Goal: Browse casually: Explore the website without a specific task or goal

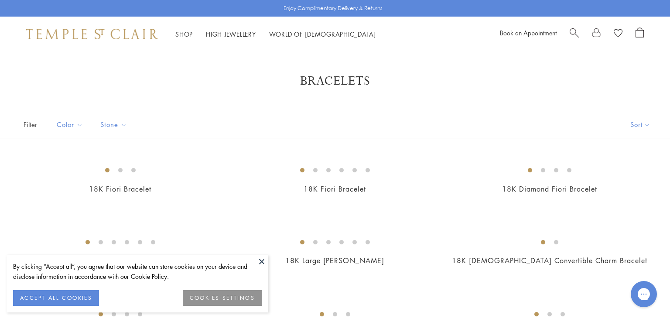
click at [258, 258] on button at bounding box center [261, 261] width 13 height 13
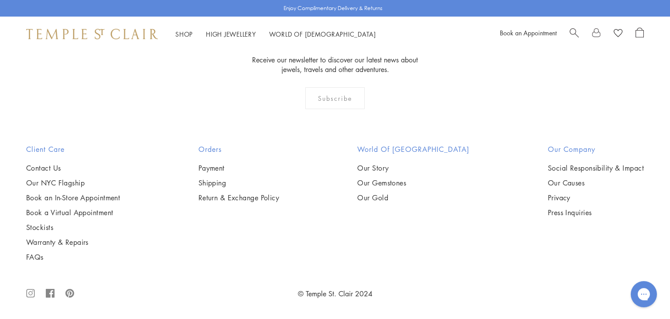
scroll to position [2662, 0]
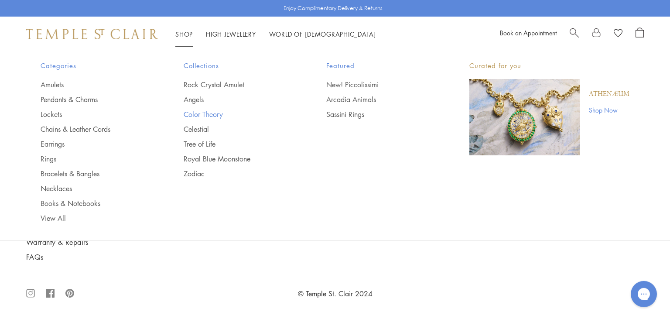
click at [209, 114] on link "Color Theory" at bounding box center [238, 114] width 108 height 10
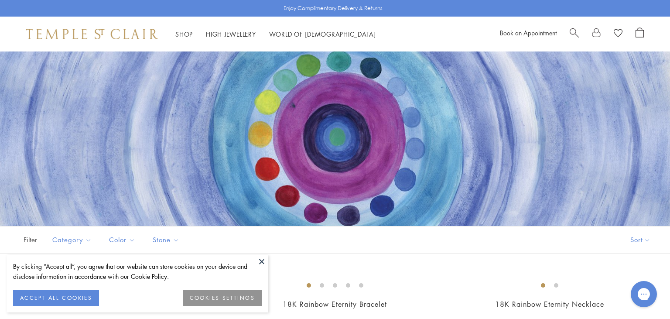
click at [261, 262] on button at bounding box center [261, 261] width 13 height 13
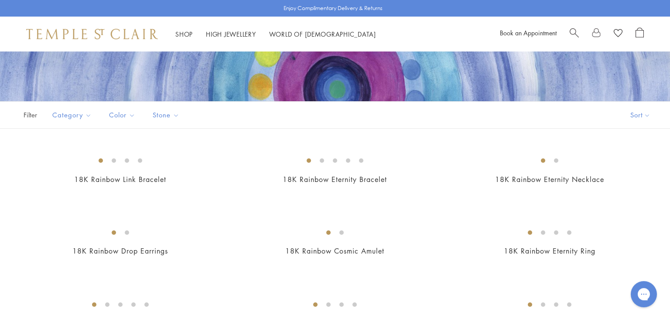
scroll to position [124, 0]
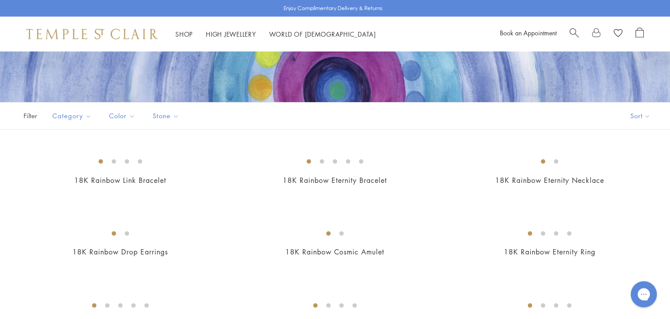
click at [8, 197] on div "18K Rainbow Link Bracelet $16,500" at bounding box center [111, 174] width 215 height 46
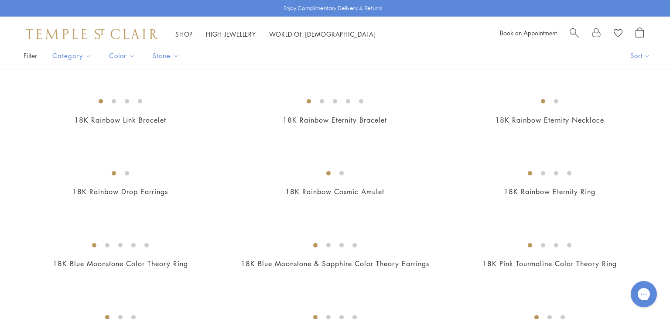
scroll to position [197, 0]
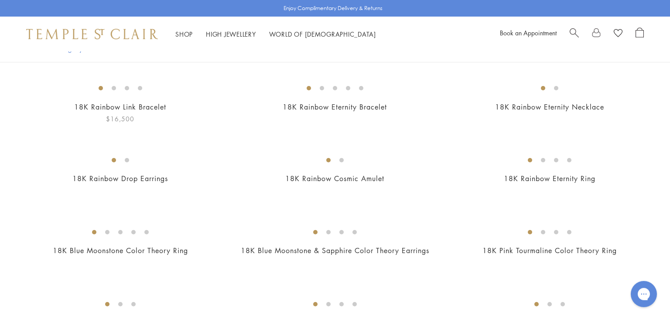
click at [0, 0] on img at bounding box center [0, 0] width 0 height 0
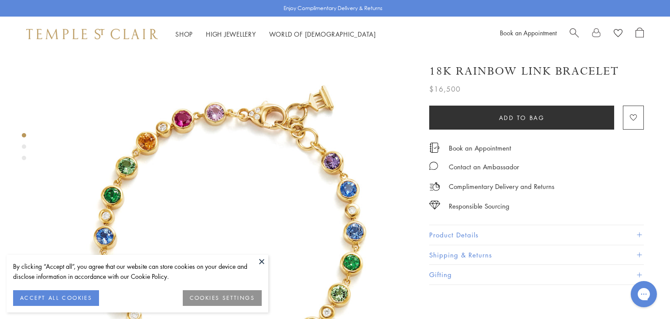
click at [261, 260] on button at bounding box center [261, 261] width 13 height 13
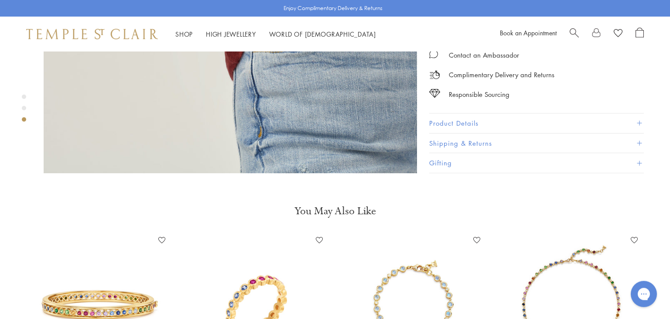
scroll to position [1043, 0]
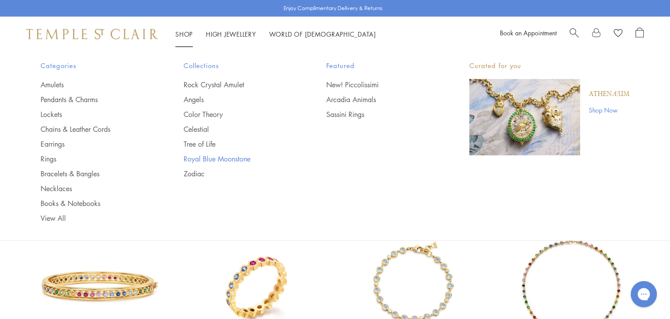
click at [208, 159] on link "Royal Blue Moonstone" at bounding box center [238, 159] width 108 height 10
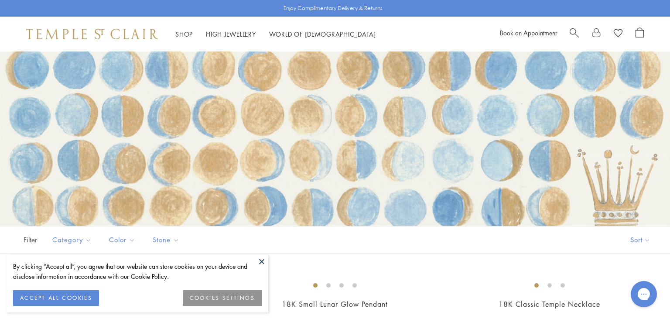
click at [254, 262] on div "By clicking “Accept all”, you agree that our website can store cookies on your …" at bounding box center [137, 271] width 249 height 20
click at [267, 261] on button at bounding box center [261, 261] width 13 height 13
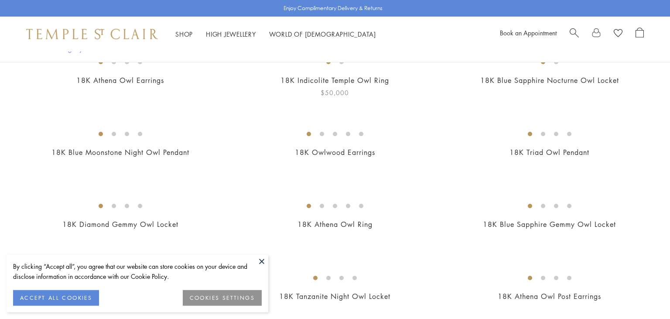
scroll to position [295, 0]
click at [259, 260] on button at bounding box center [261, 261] width 13 height 13
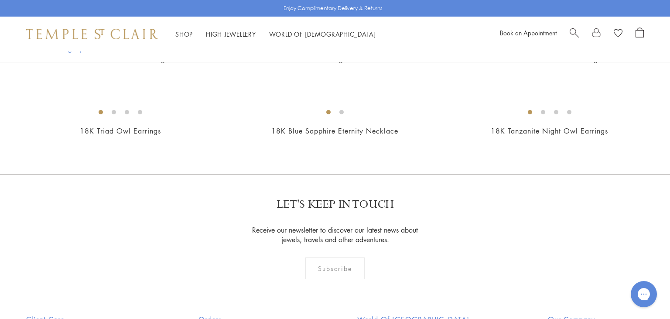
scroll to position [535, 0]
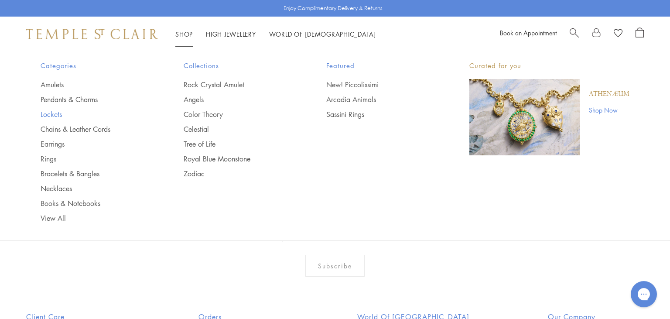
click at [43, 115] on link "Lockets" at bounding box center [95, 114] width 108 height 10
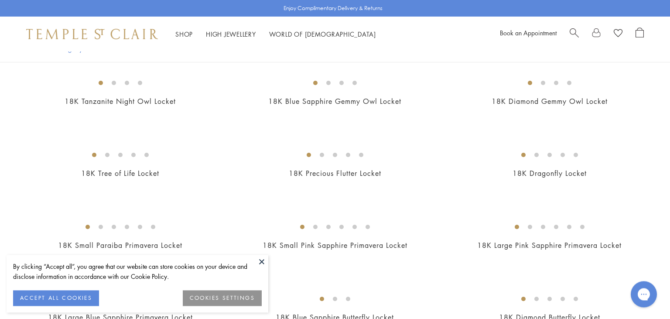
click at [264, 261] on button at bounding box center [261, 261] width 13 height 13
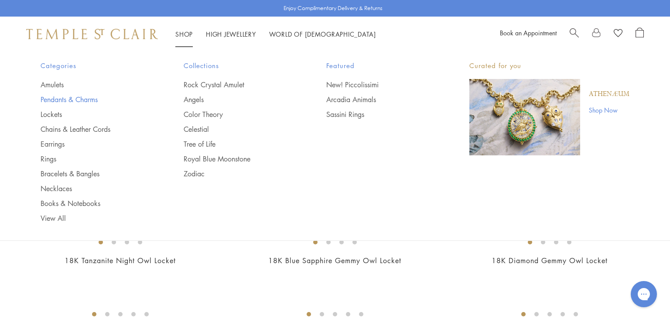
click at [67, 99] on link "Pendants & Charms" at bounding box center [95, 100] width 108 height 10
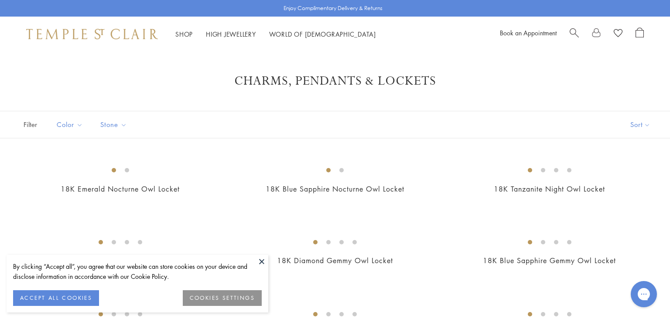
click at [263, 263] on button at bounding box center [261, 261] width 13 height 13
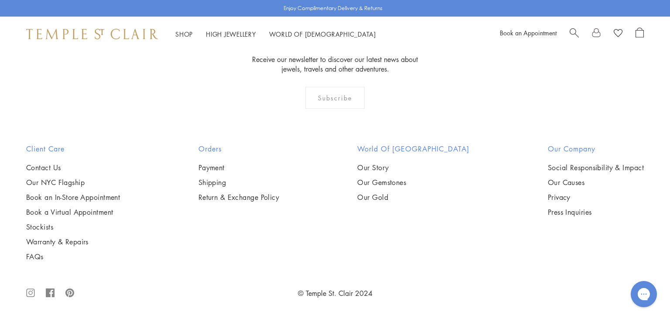
scroll to position [5497, 0]
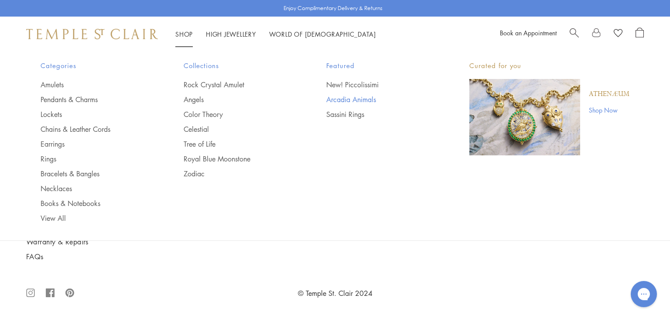
click at [363, 97] on link "Arcadia Animals" at bounding box center [380, 100] width 108 height 10
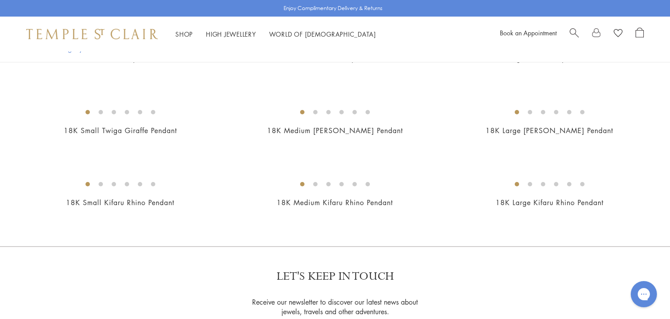
scroll to position [241, 0]
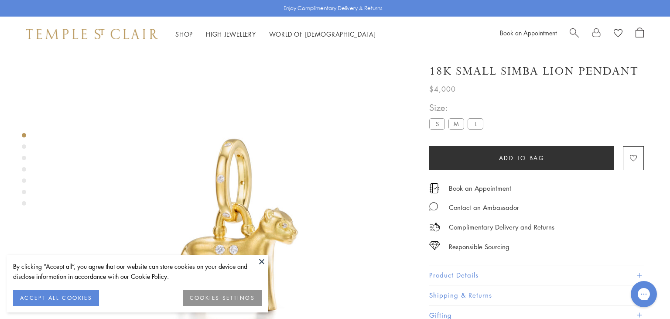
click at [261, 263] on button at bounding box center [261, 261] width 13 height 13
